Goal: Navigation & Orientation: Find specific page/section

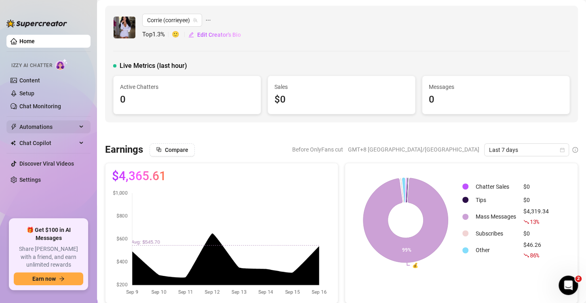
click at [32, 126] on span "Automations" at bounding box center [47, 126] width 57 height 13
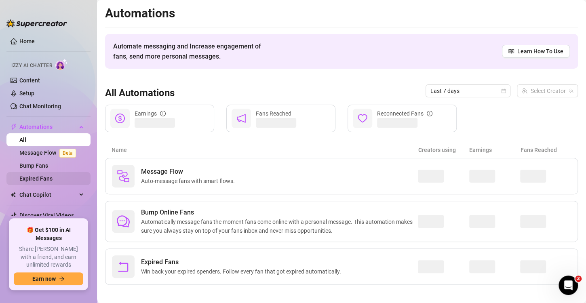
click at [34, 179] on link "Expired Fans" at bounding box center [35, 178] width 33 height 6
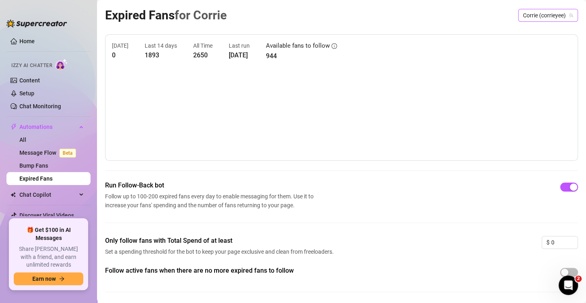
click at [542, 16] on span "Corrie (corrieyee)" at bounding box center [548, 15] width 50 height 12
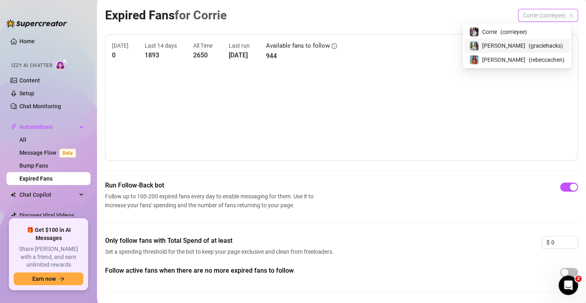
click at [529, 45] on span "( graciehacks )" at bounding box center [546, 45] width 34 height 9
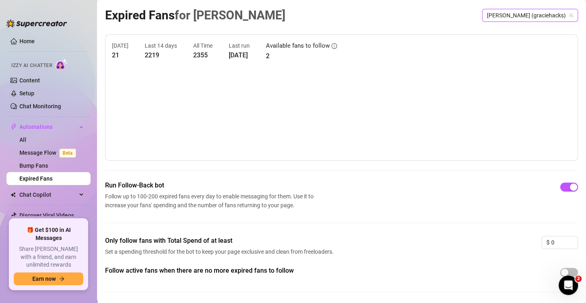
click at [528, 13] on span "[PERSON_NAME] (graciehacks)" at bounding box center [530, 15] width 86 height 12
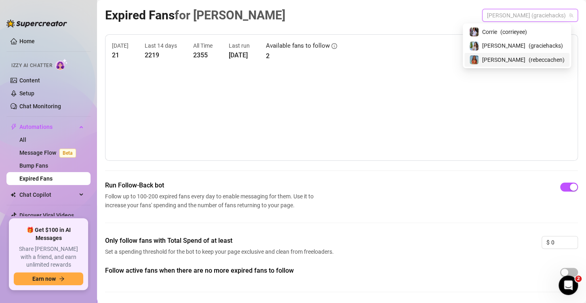
click at [522, 59] on span "[PERSON_NAME]" at bounding box center [503, 59] width 43 height 9
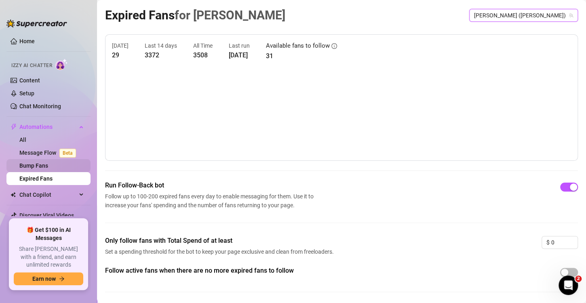
click at [42, 167] on link "Bump Fans" at bounding box center [33, 166] width 29 height 6
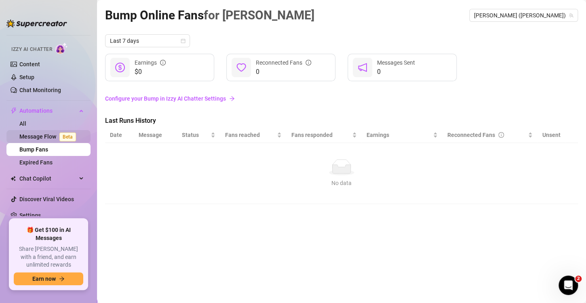
scroll to position [17, 0]
click at [74, 178] on div "Chat Copilot" at bounding box center [48, 177] width 84 height 13
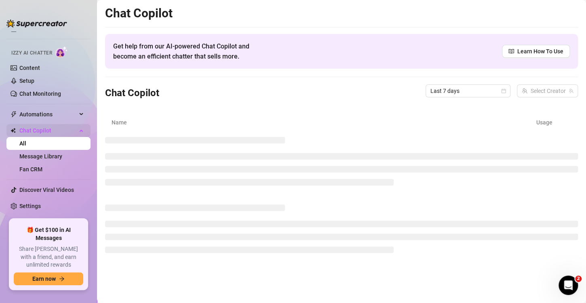
scroll to position [4, 0]
